Goal: Task Accomplishment & Management: Manage account settings

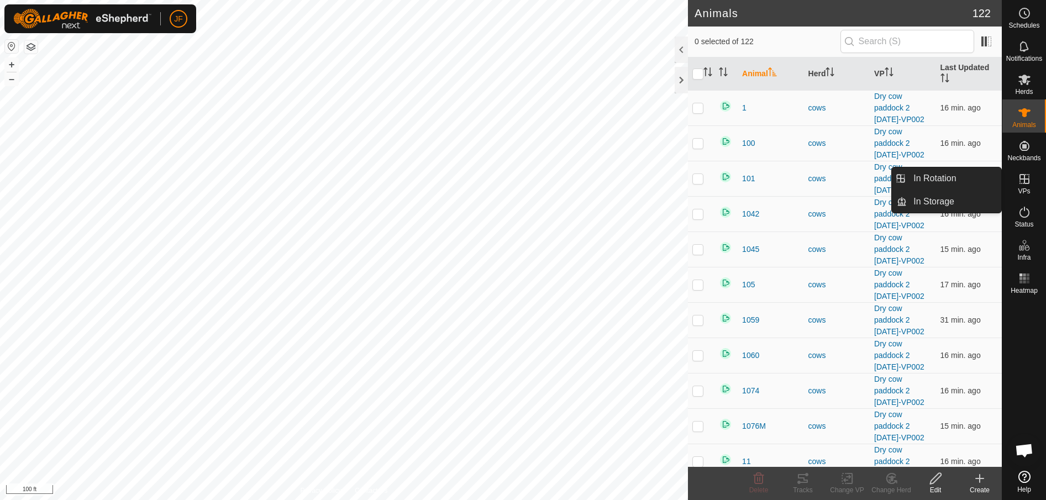
click at [1023, 179] on icon at bounding box center [1024, 179] width 10 height 10
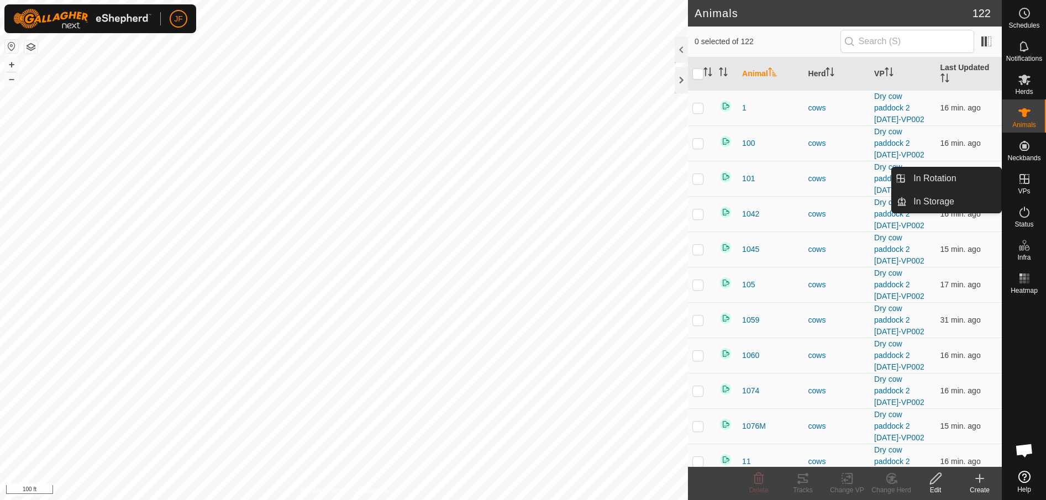
click at [1016, 191] on div "VPs" at bounding box center [1024, 182] width 44 height 33
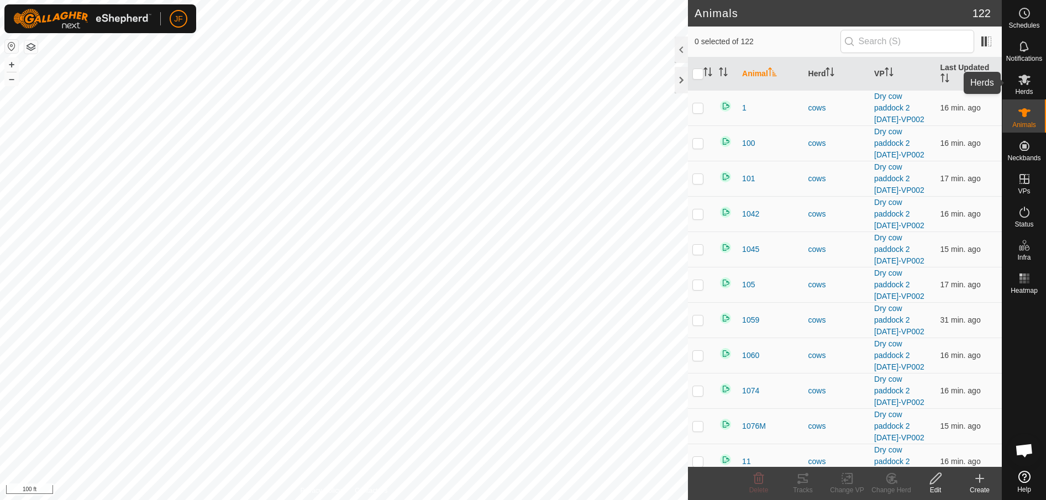
click at [1022, 73] on icon at bounding box center [1024, 79] width 13 height 13
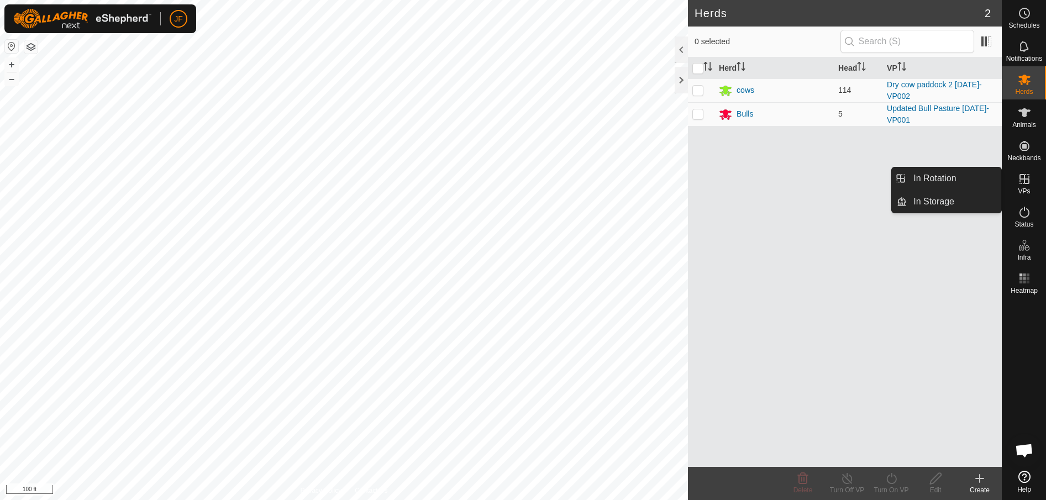
click at [1026, 178] on icon at bounding box center [1024, 178] width 13 height 13
click at [1024, 186] on es-virtualpaddocks-svg-icon at bounding box center [1024, 179] width 20 height 18
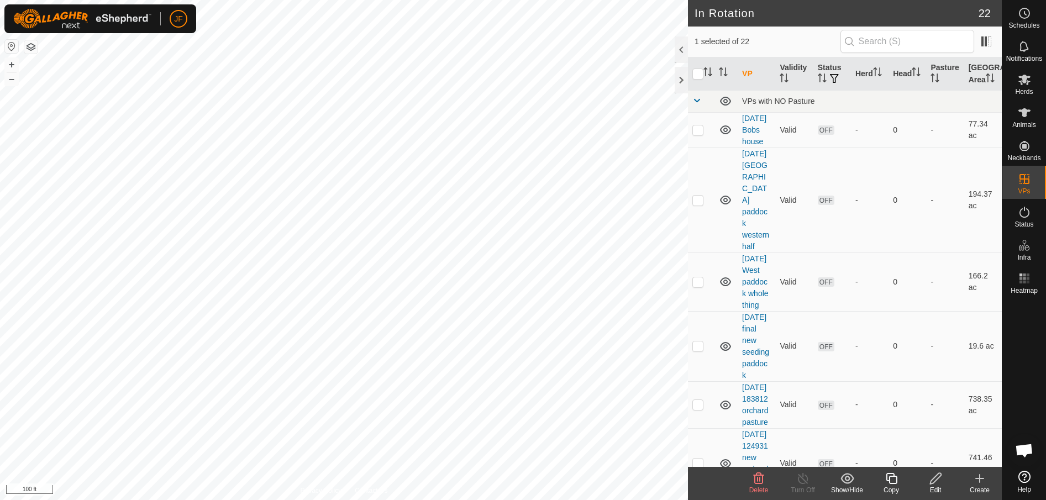
click at [934, 480] on icon at bounding box center [936, 478] width 14 height 13
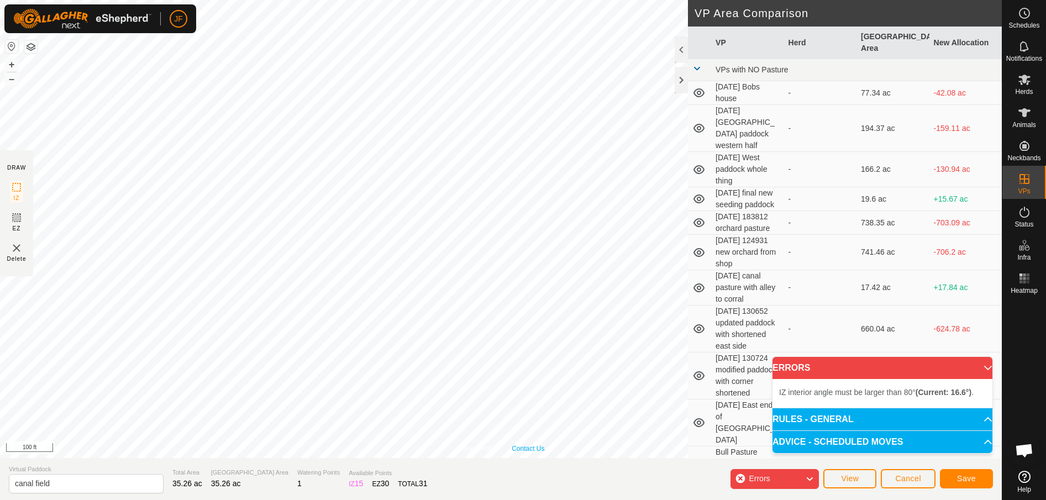
click at [529, 450] on div "Privacy Policy Contact Us IZ interior angle must be larger than 80° (Current: 7…" at bounding box center [501, 229] width 1002 height 458
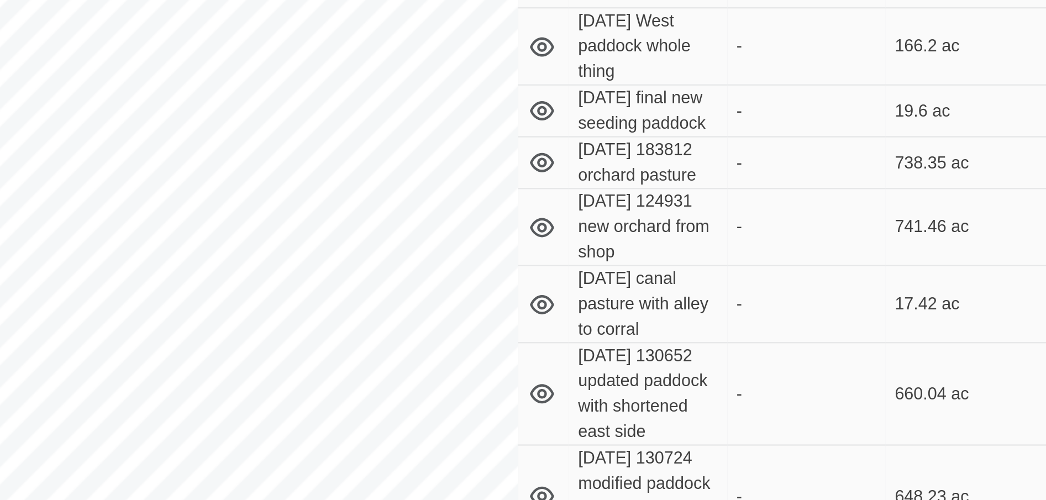
drag, startPoint x: 530, startPoint y: 448, endPoint x: 795, endPoint y: 385, distance: 272.0
click at [795, 385] on div "Privacy Policy Contact Us Status: OFF Type: Inclusion Zone + – ⇧ i 100 ft DRAW …" at bounding box center [501, 250] width 1002 height 500
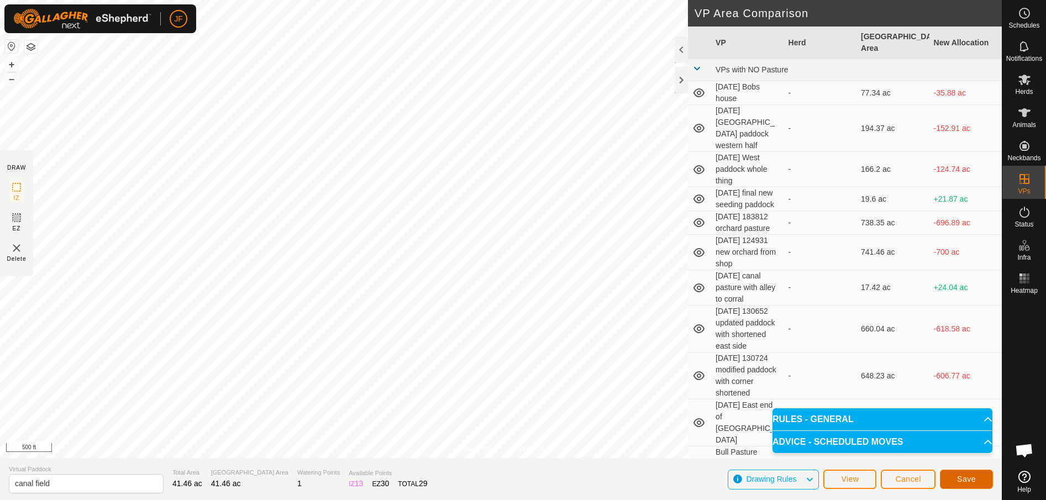
click at [971, 475] on span "Save" at bounding box center [966, 479] width 19 height 9
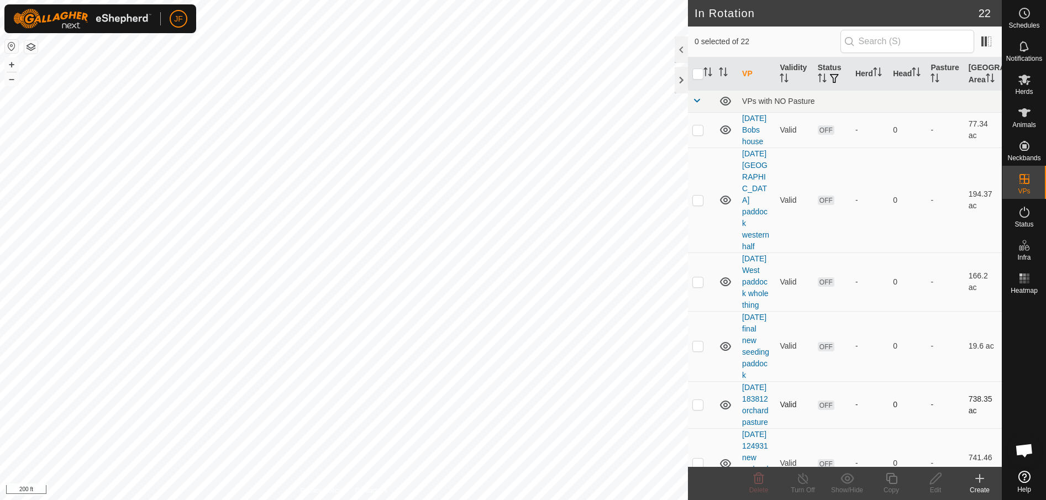
checkbox input "true"
click at [934, 481] on icon at bounding box center [935, 478] width 11 height 11
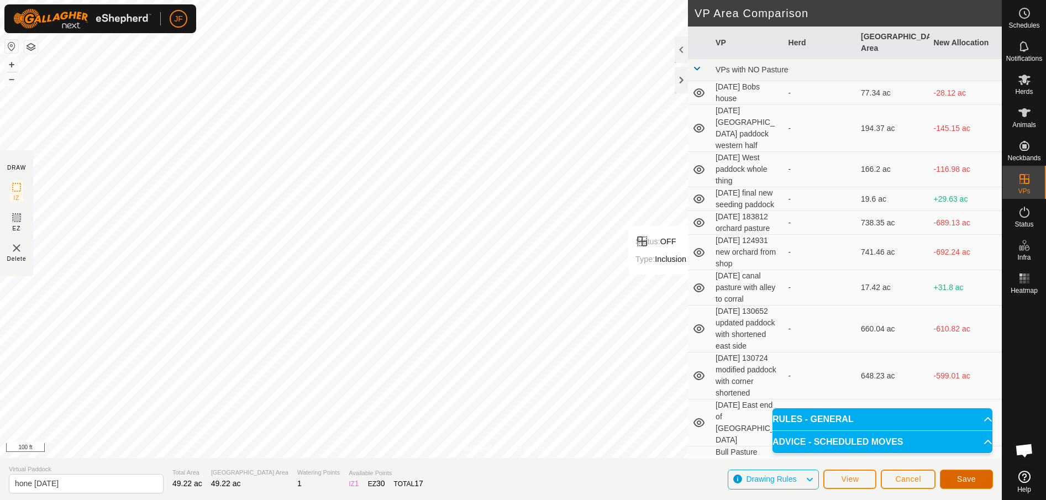
click at [967, 475] on span "Save" at bounding box center [966, 479] width 19 height 9
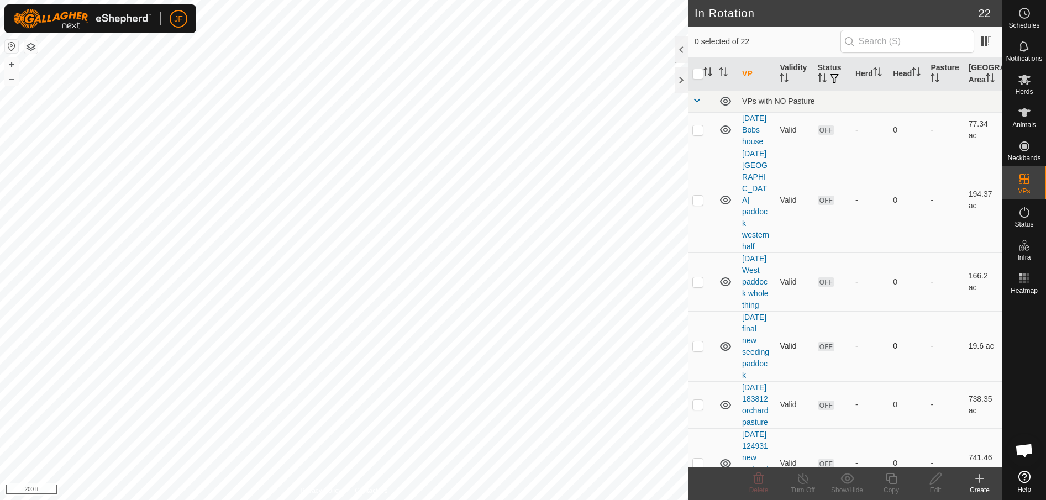
checkbox input "true"
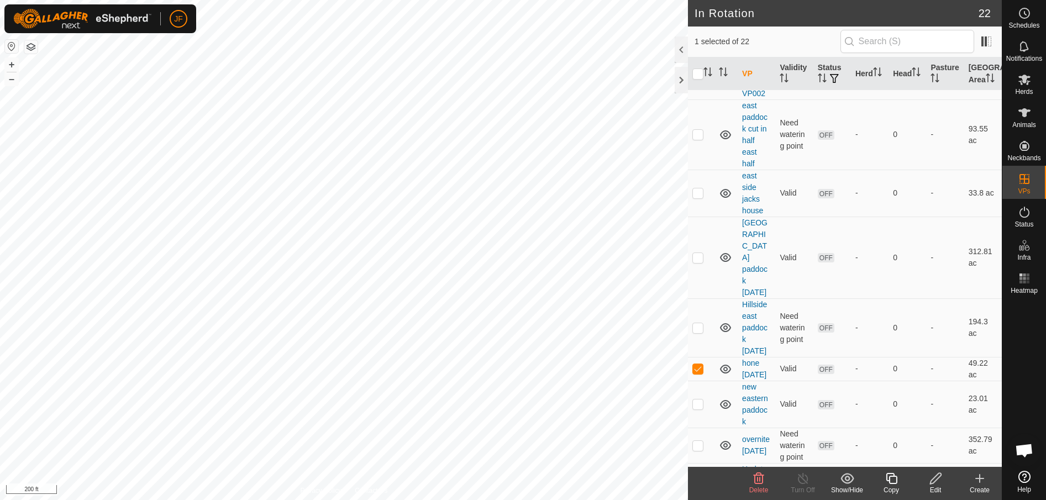
scroll to position [957, 0]
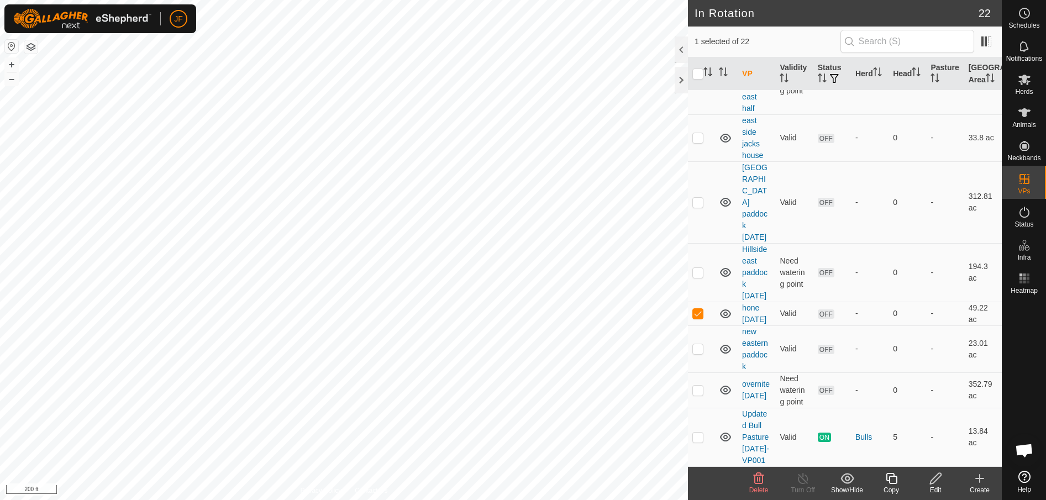
click at [937, 476] on icon at bounding box center [936, 478] width 14 height 13
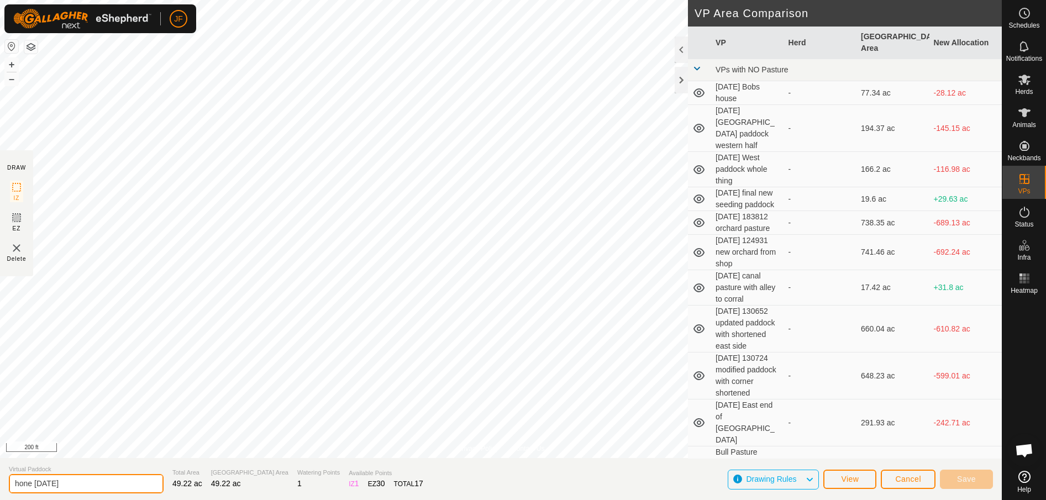
click at [28, 482] on input "hone [DATE]" at bounding box center [86, 483] width 155 height 19
type input "home [DATE]"
click at [973, 477] on span "Save" at bounding box center [966, 479] width 19 height 9
